Goal: Task Accomplishment & Management: Manage account settings

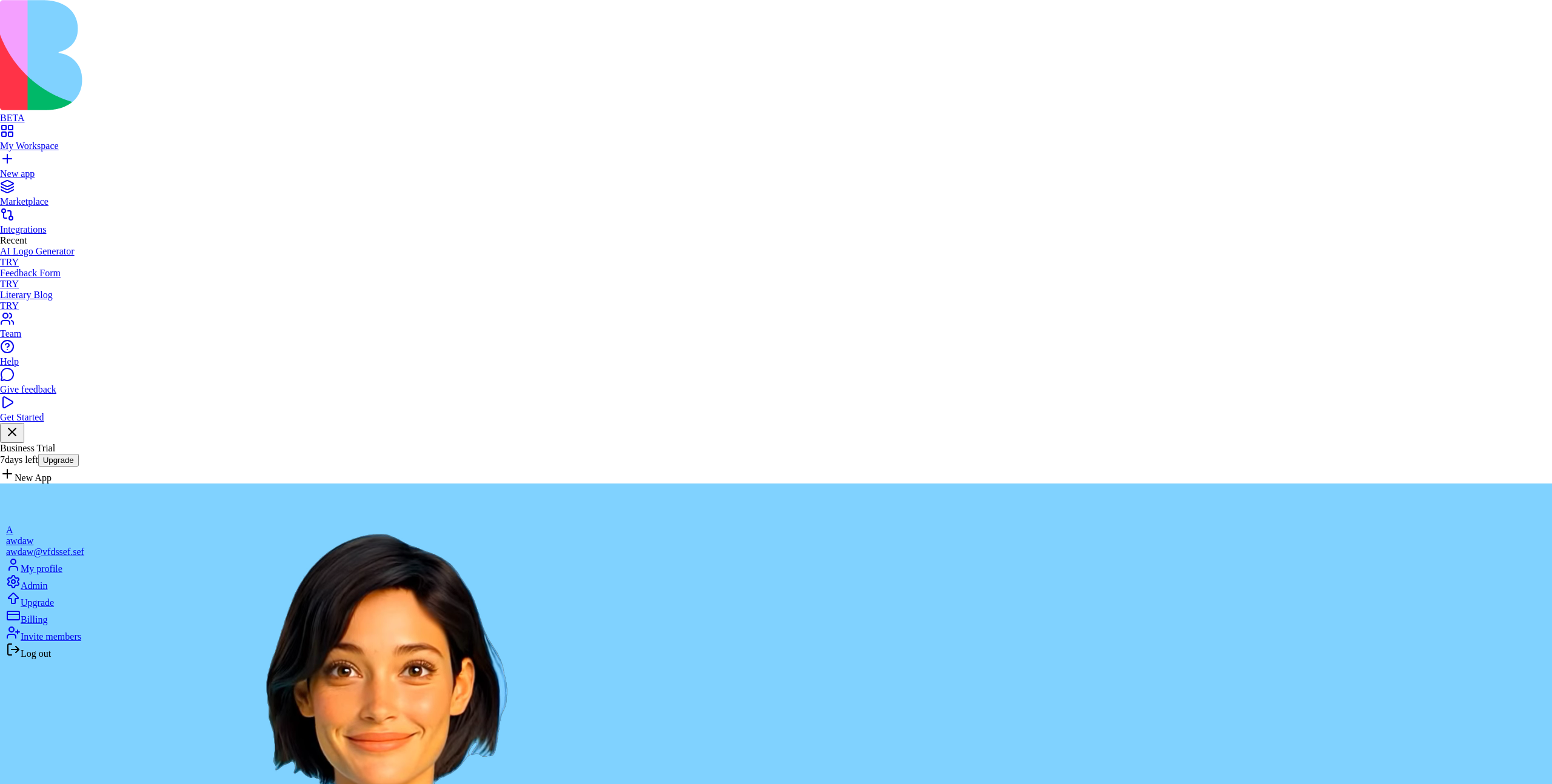
click at [84, 626] on div "Billing" at bounding box center [45, 617] width 78 height 17
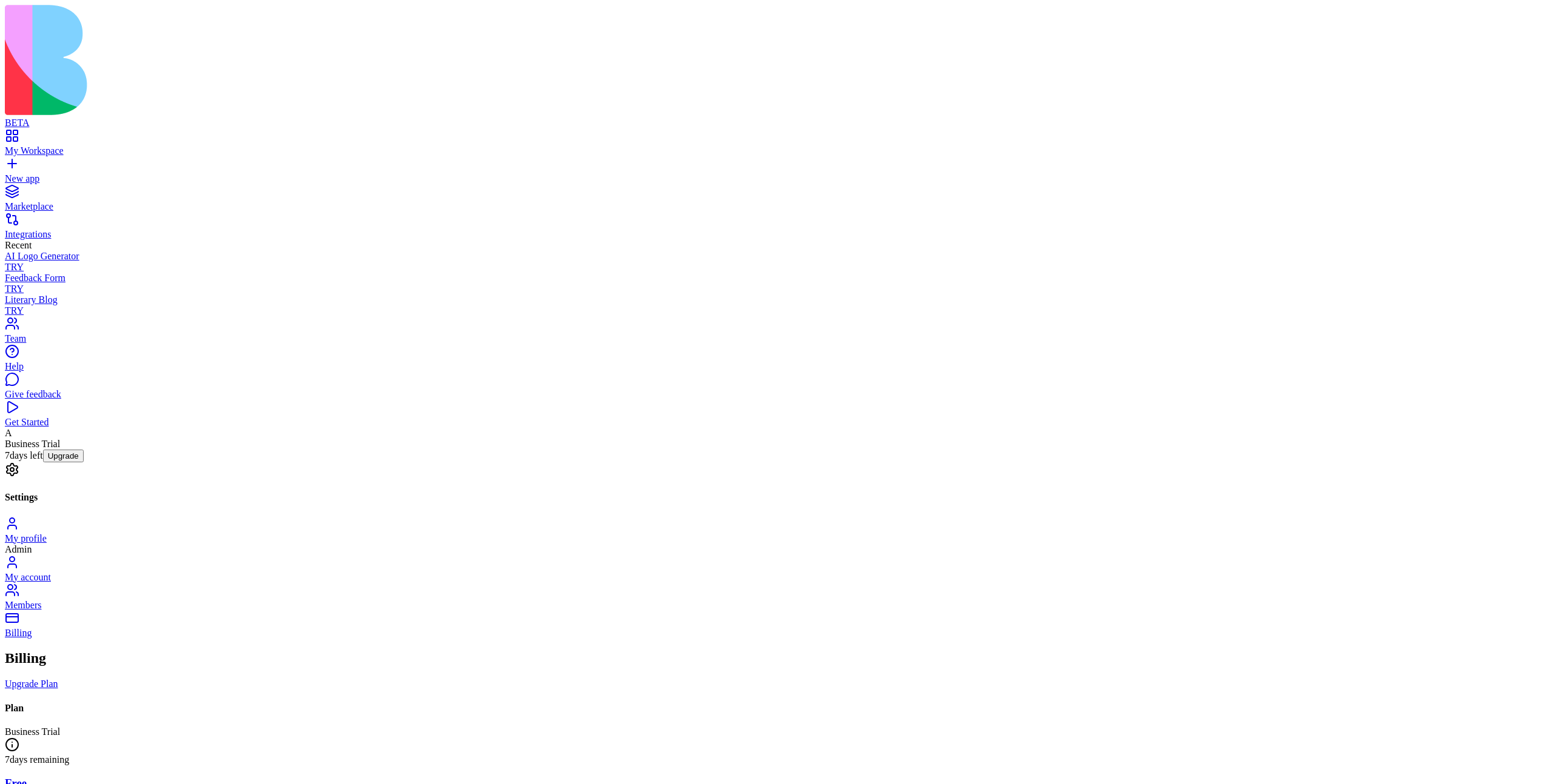
click at [51, 460] on span "Business Trial 7 days left" at bounding box center [33, 450] width 55 height 22
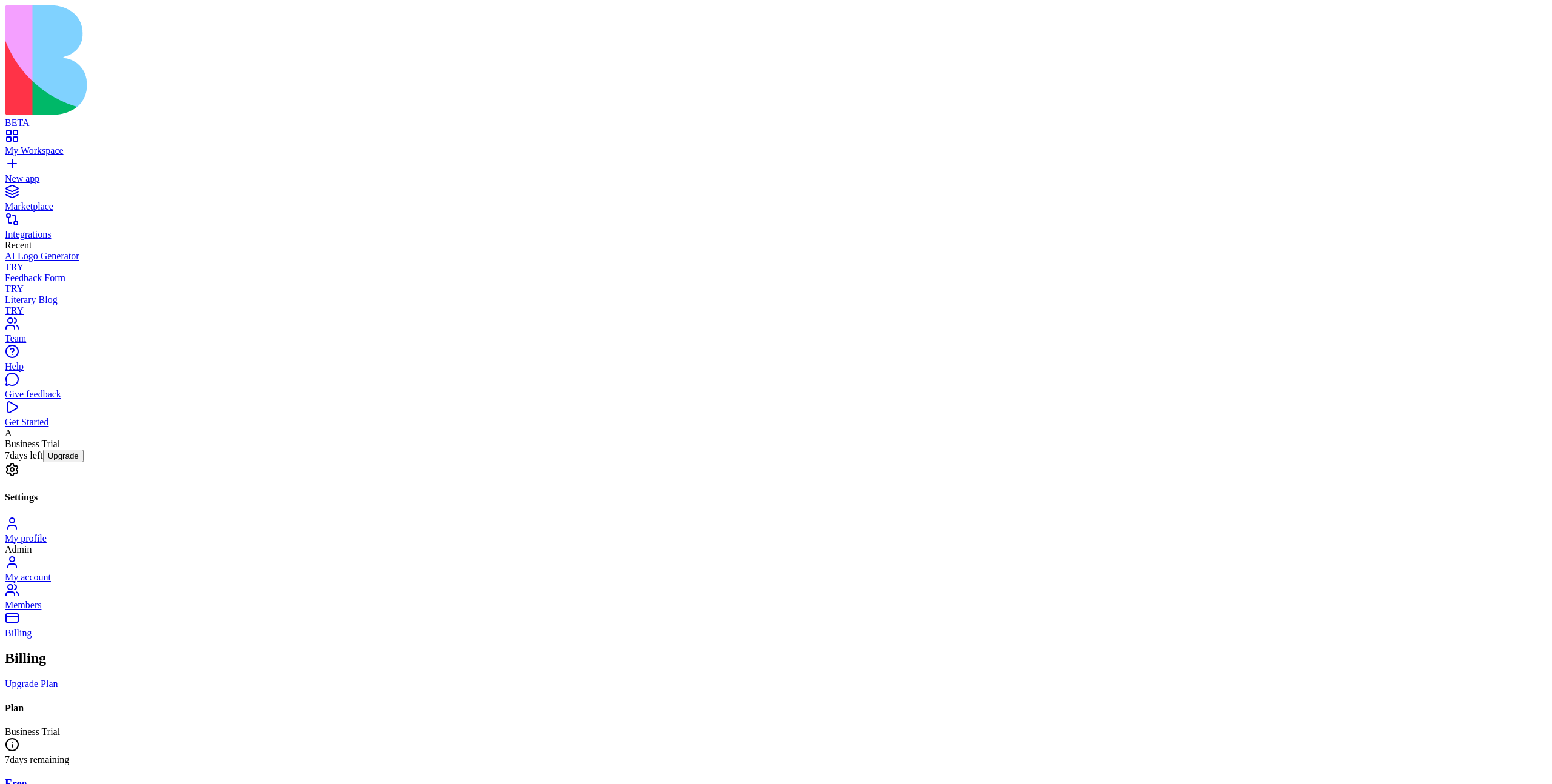
click at [54, 460] on span "Business Trial 7 days left" at bounding box center [33, 450] width 55 height 22
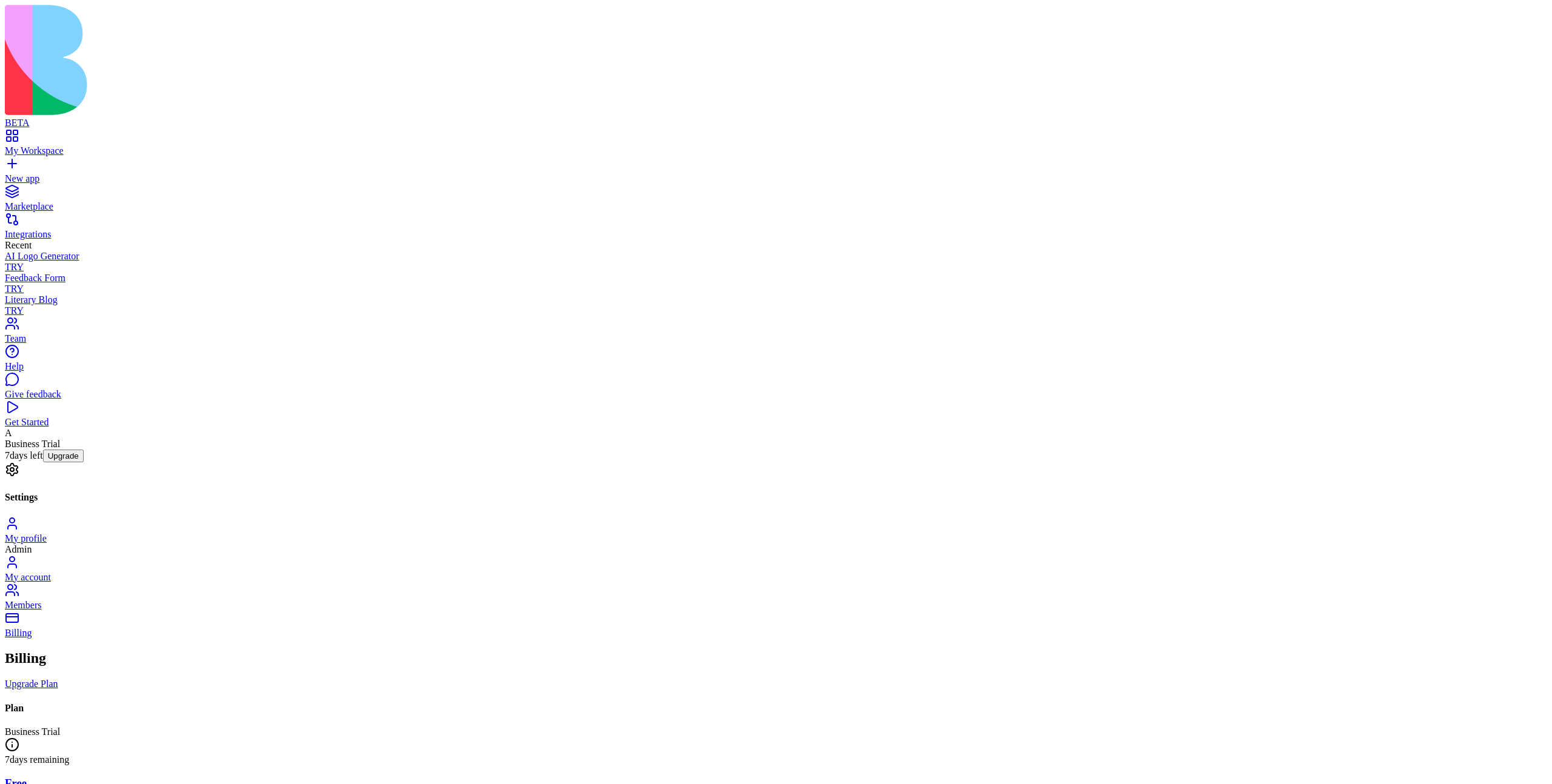
click at [59, 460] on span "Business Trial 7 days left" at bounding box center [33, 450] width 55 height 22
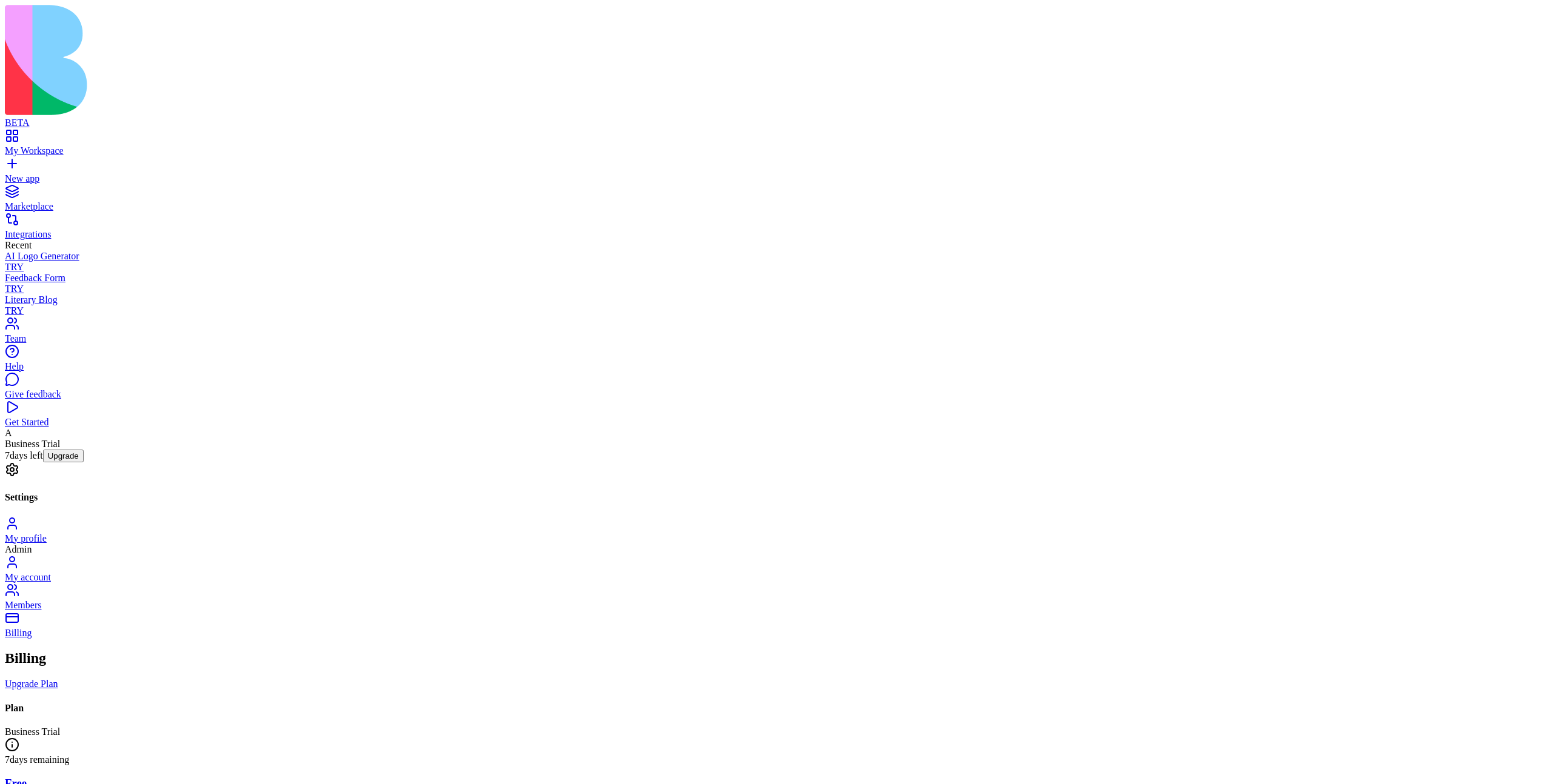
click at [60, 460] on span "Business Trial 7 days left" at bounding box center [33, 450] width 55 height 22
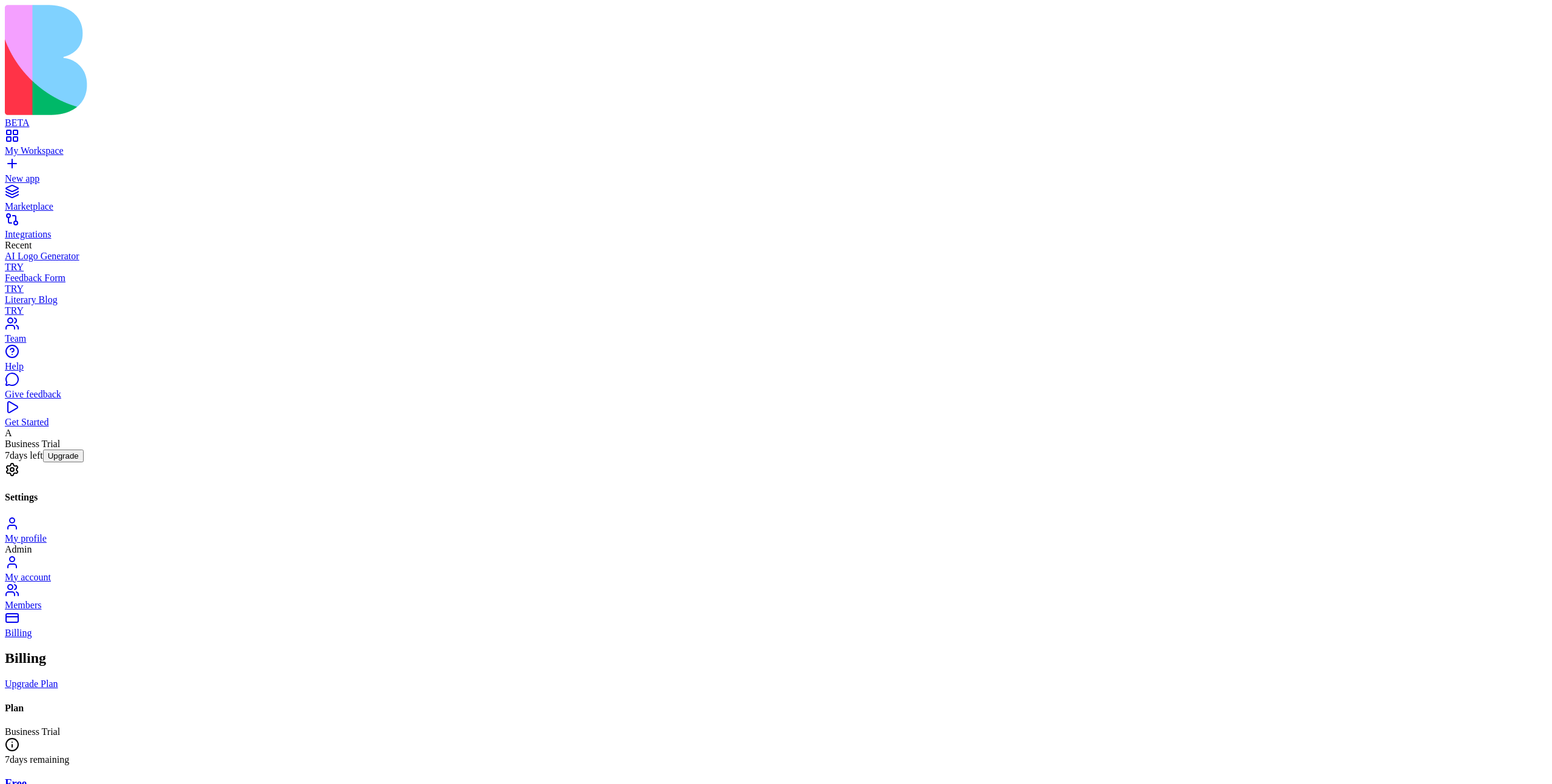
click at [51, 460] on span "Business Trial 7 days left" at bounding box center [33, 450] width 55 height 22
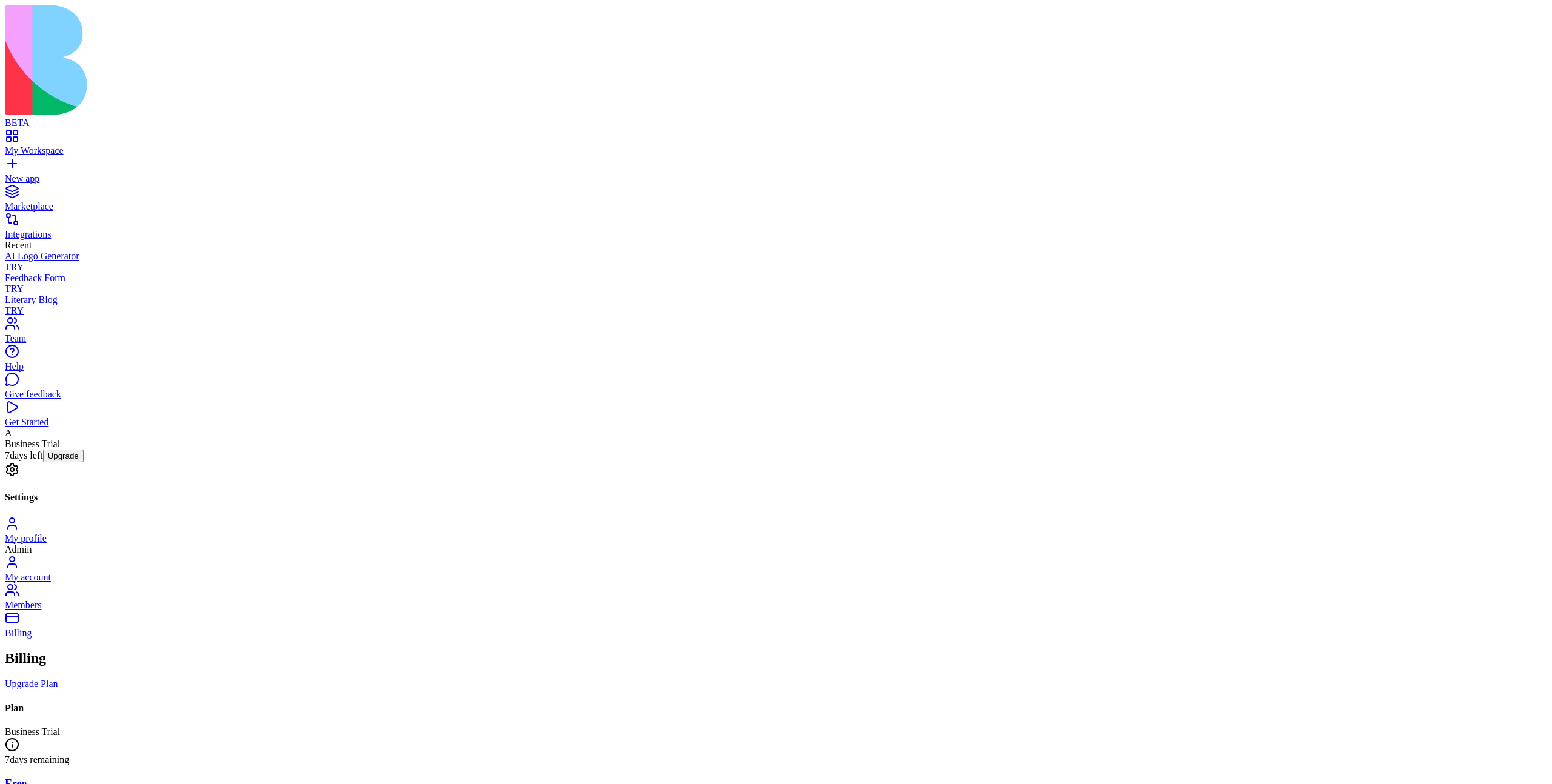
click at [60, 460] on span "Business Trial 7 days left" at bounding box center [33, 450] width 55 height 22
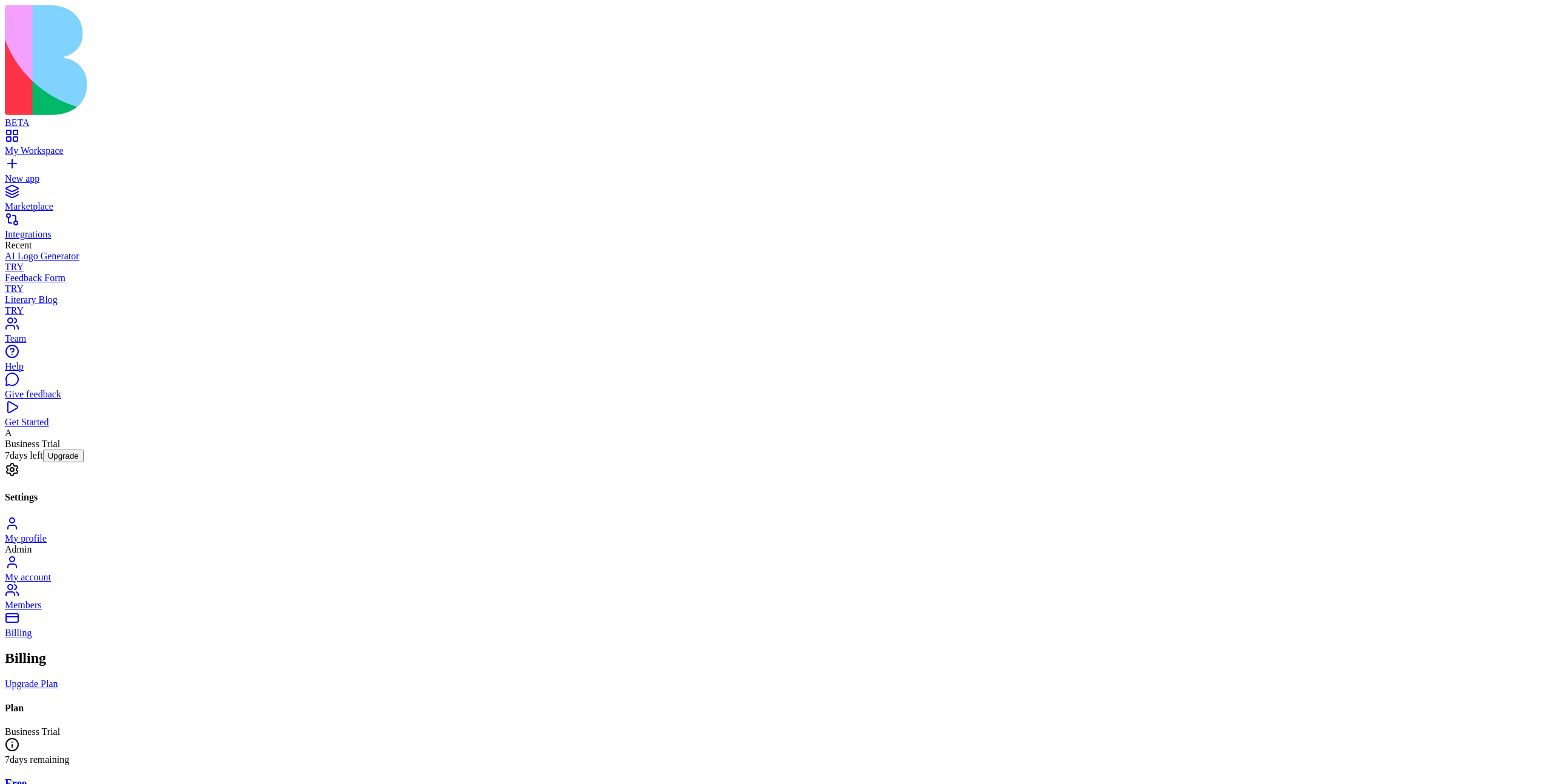
click at [50, 460] on span "Business Trial 7 days left" at bounding box center [33, 450] width 55 height 22
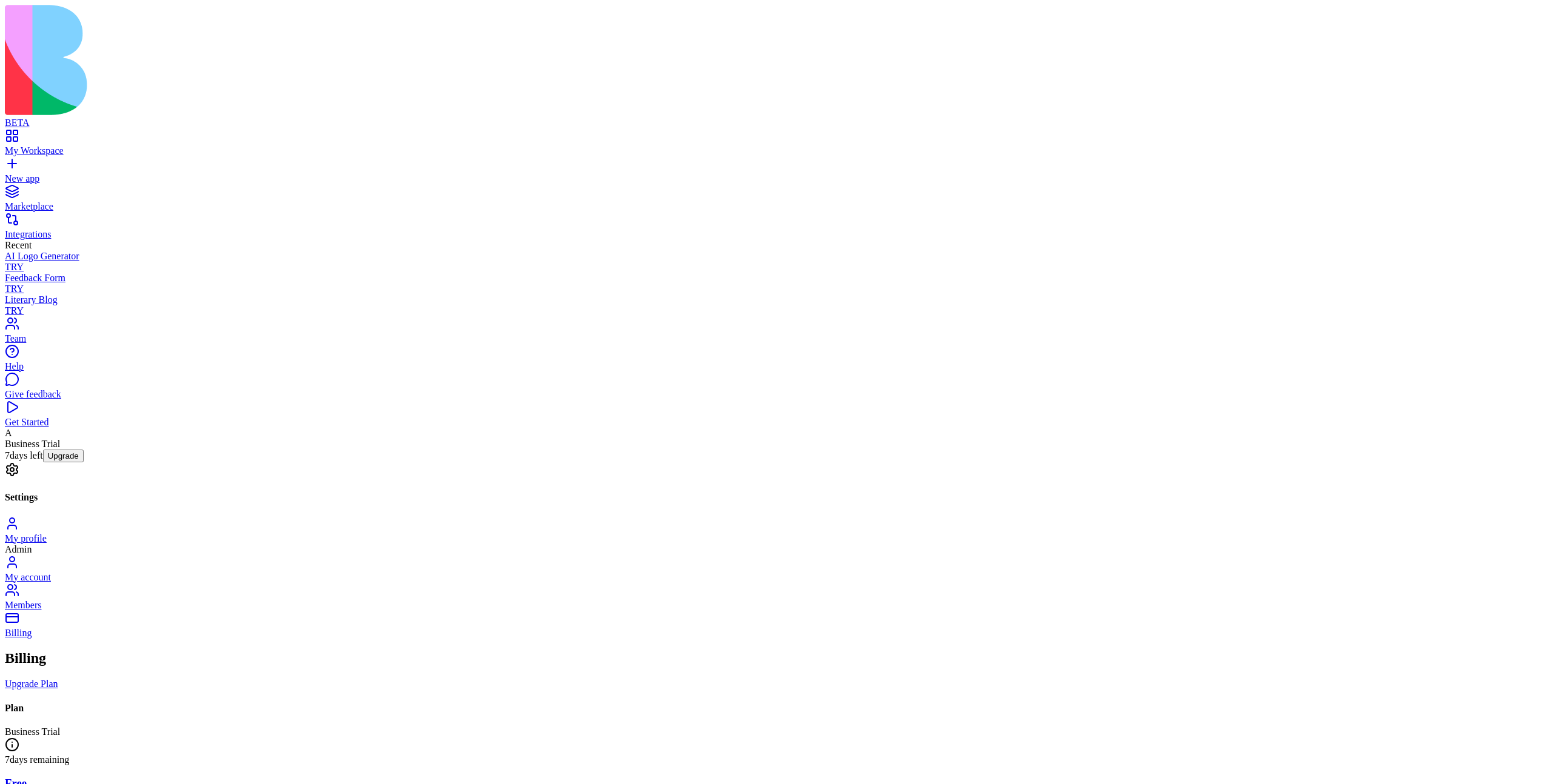
click at [60, 460] on span "Business Trial 7 days left" at bounding box center [33, 450] width 55 height 22
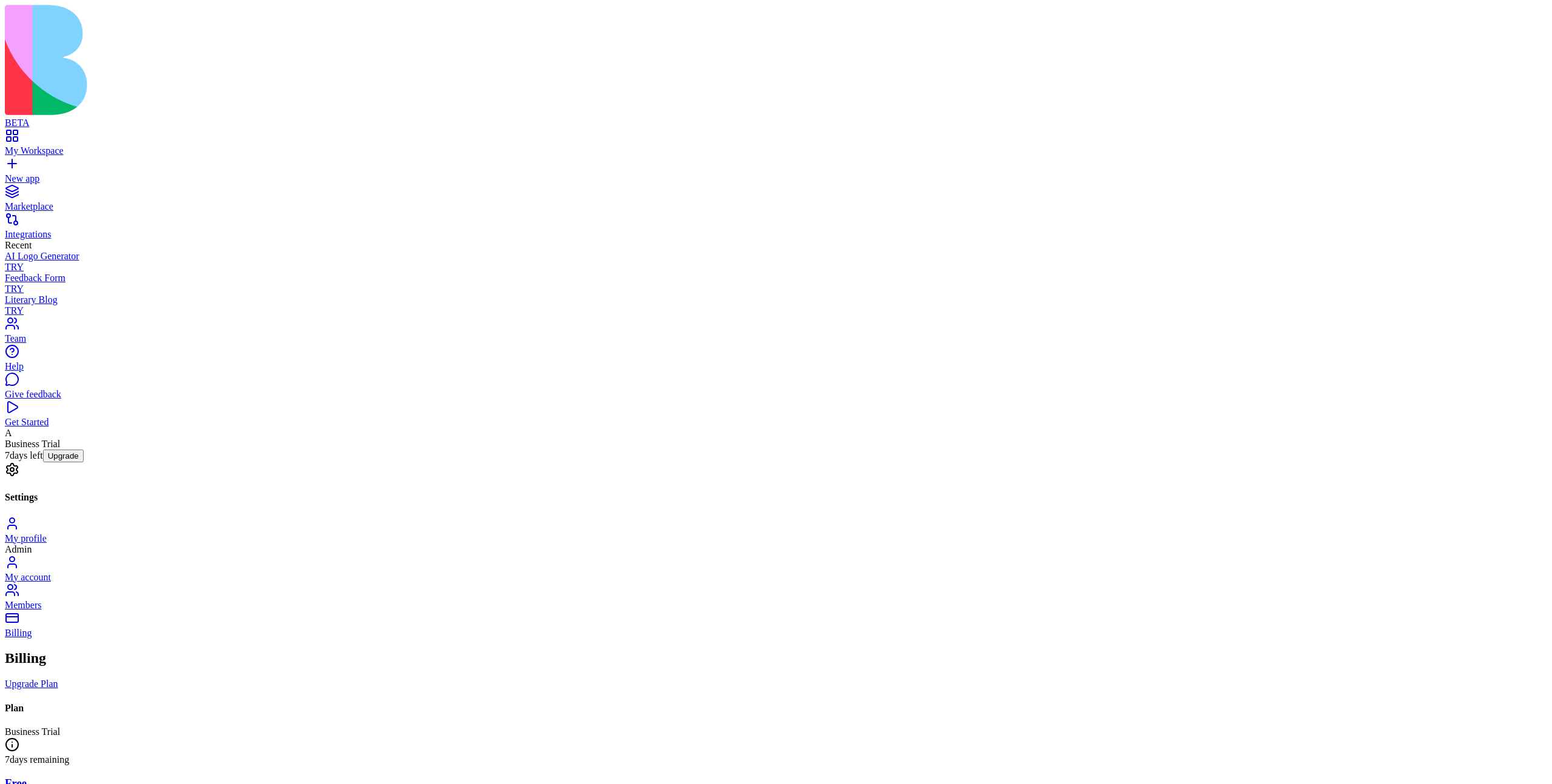
click at [84, 462] on button "Upgrade" at bounding box center [63, 456] width 41 height 12
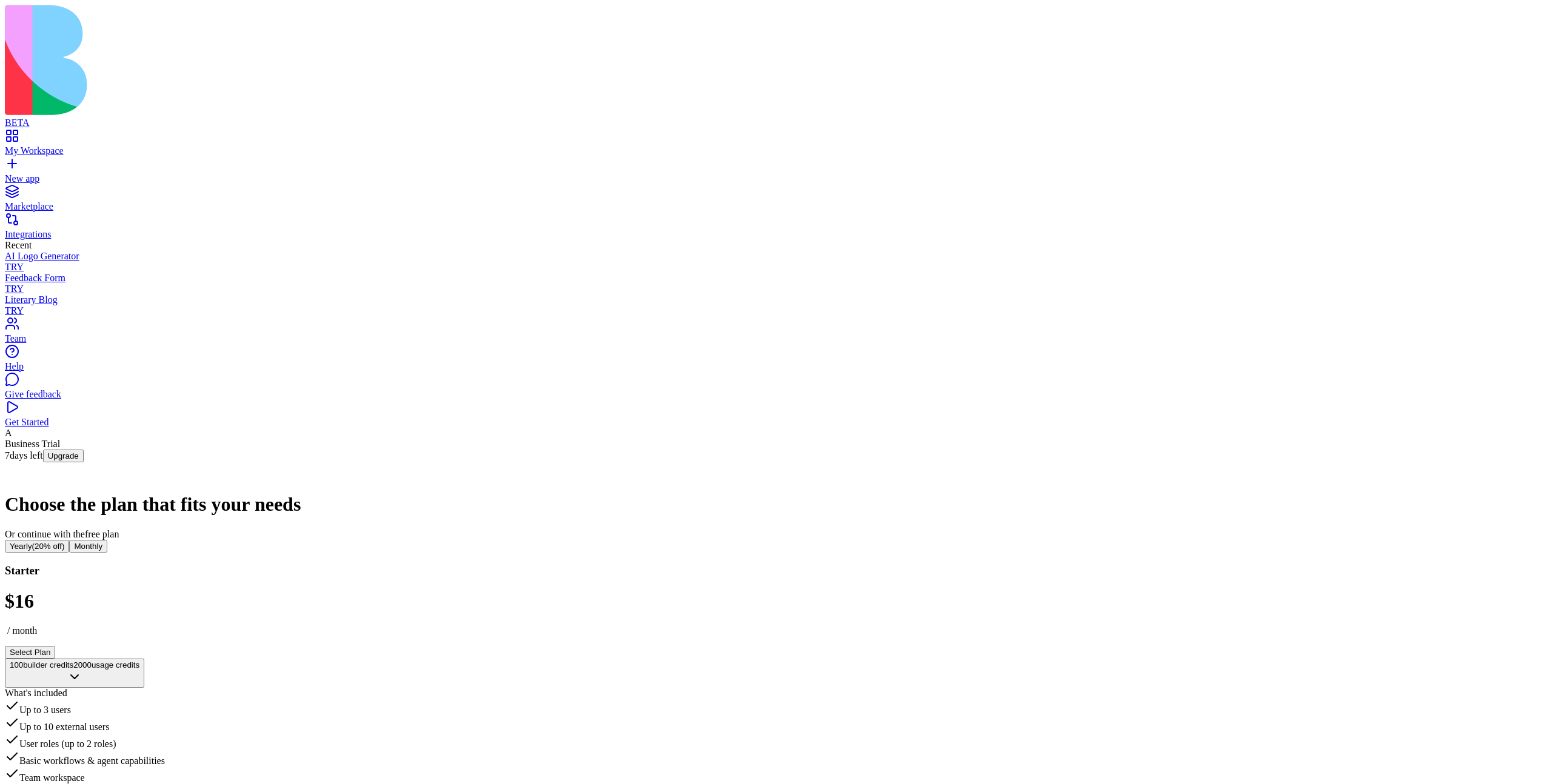
click at [119, 529] on span "free plan" at bounding box center [102, 534] width 34 height 10
